Goal: Task Accomplishment & Management: Use online tool/utility

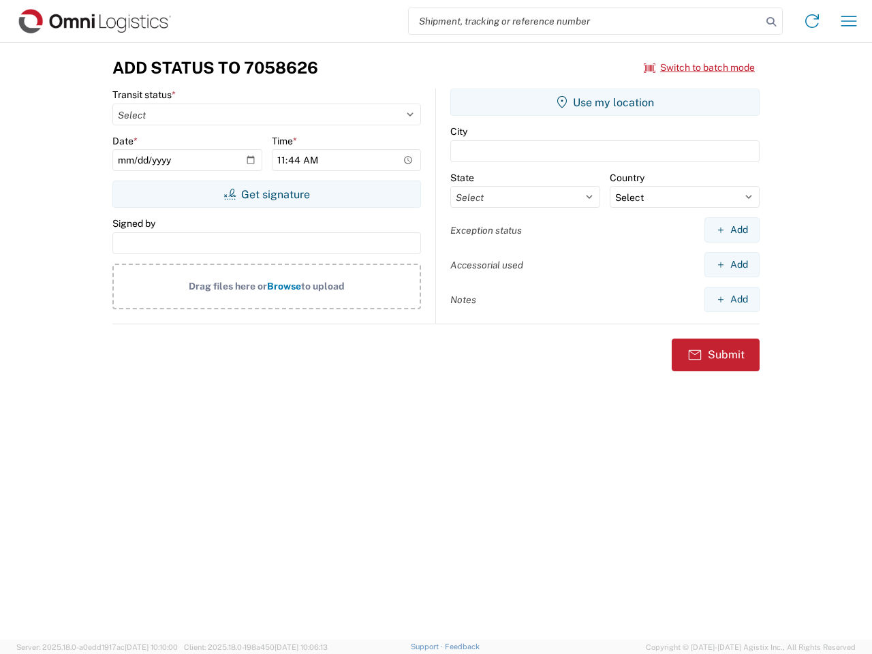
click at [585, 21] on input "search" at bounding box center [585, 21] width 353 height 26
click at [771, 22] on icon at bounding box center [770, 21] width 19 height 19
click at [812, 21] on icon at bounding box center [812, 21] width 22 height 22
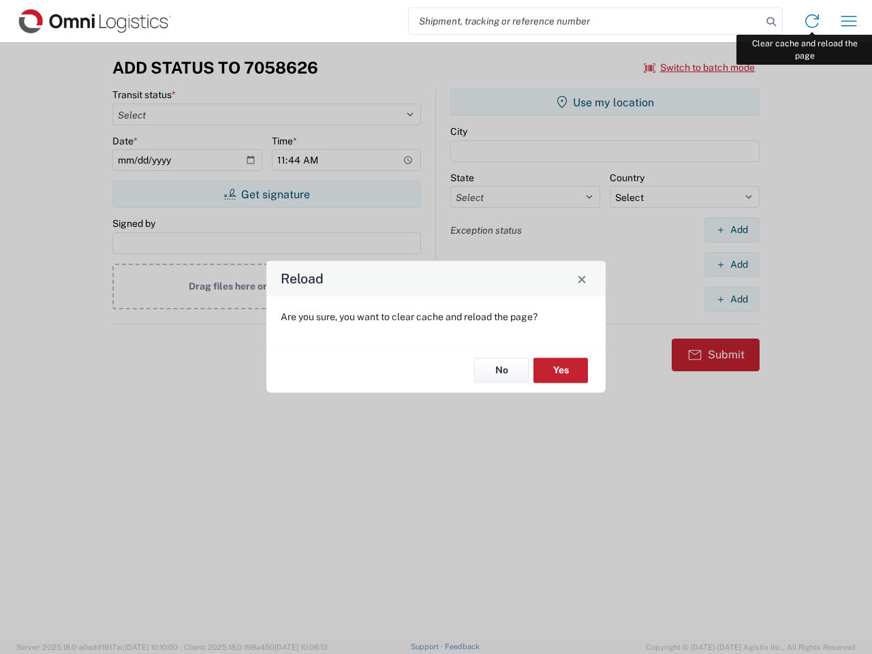
click at [848, 21] on div "Reload Are you sure, you want to clear cache and reload the page? No Yes" at bounding box center [436, 327] width 872 height 654
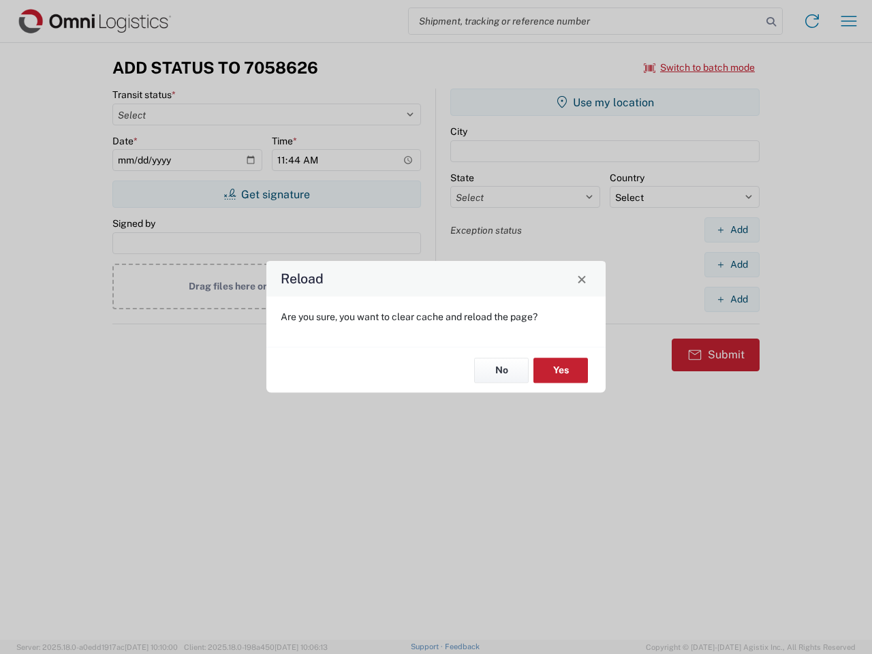
click at [699, 67] on div "Reload Are you sure, you want to clear cache and reload the page? No Yes" at bounding box center [436, 327] width 872 height 654
click at [266, 194] on div "Reload Are you sure, you want to clear cache and reload the page? No Yes" at bounding box center [436, 327] width 872 height 654
click at [605, 102] on div "Reload Are you sure, you want to clear cache and reload the page? No Yes" at bounding box center [436, 327] width 872 height 654
click at [731, 229] on div "Reload Are you sure, you want to clear cache and reload the page? No Yes" at bounding box center [436, 327] width 872 height 654
click at [731, 264] on div "Reload Are you sure, you want to clear cache and reload the page? No Yes" at bounding box center [436, 327] width 872 height 654
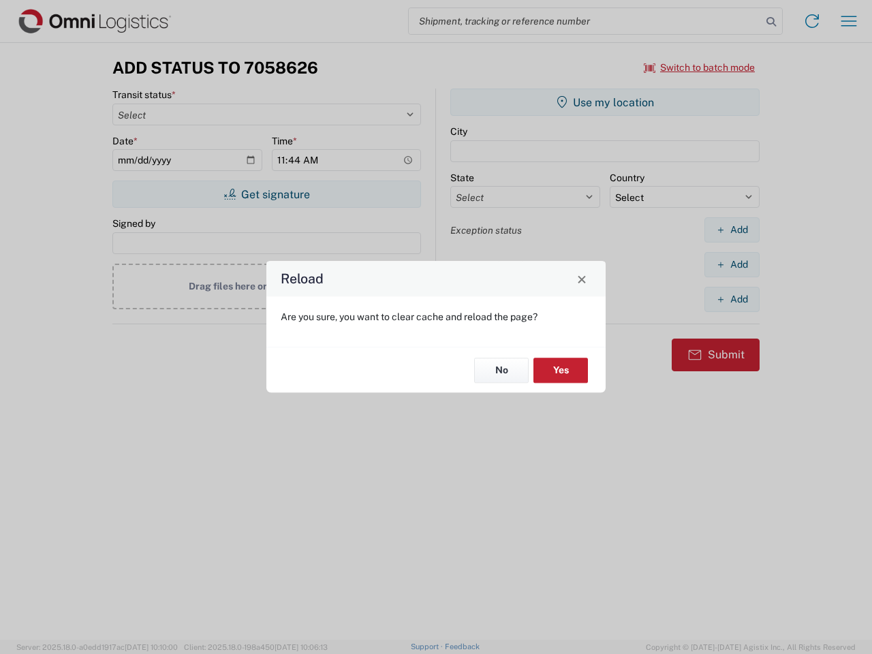
click at [731, 299] on div "Reload Are you sure, you want to clear cache and reload the page? No Yes" at bounding box center [436, 327] width 872 height 654
